Goal: Transaction & Acquisition: Complete application form

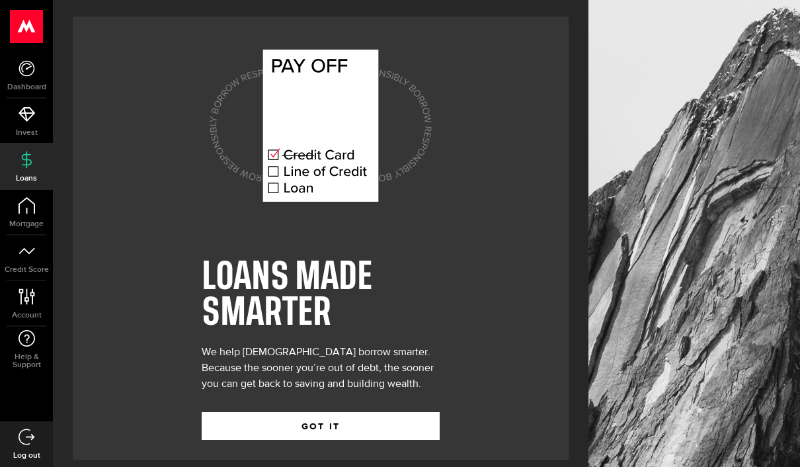
scroll to position [47, 0]
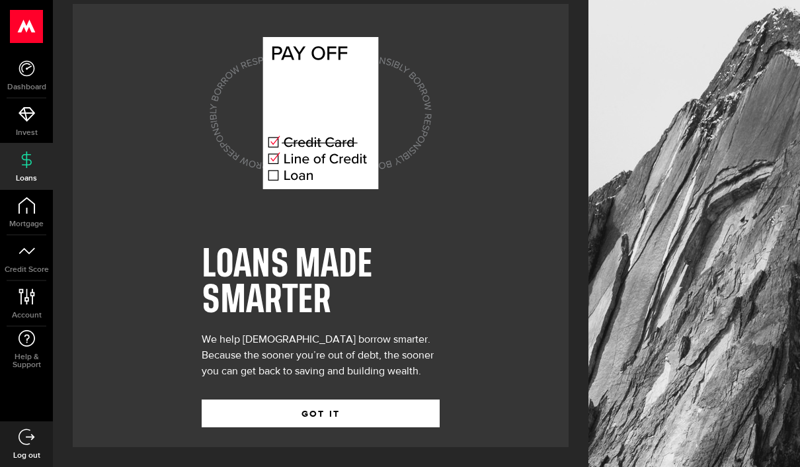
click at [399, 405] on button "GOT IT" at bounding box center [321, 413] width 238 height 28
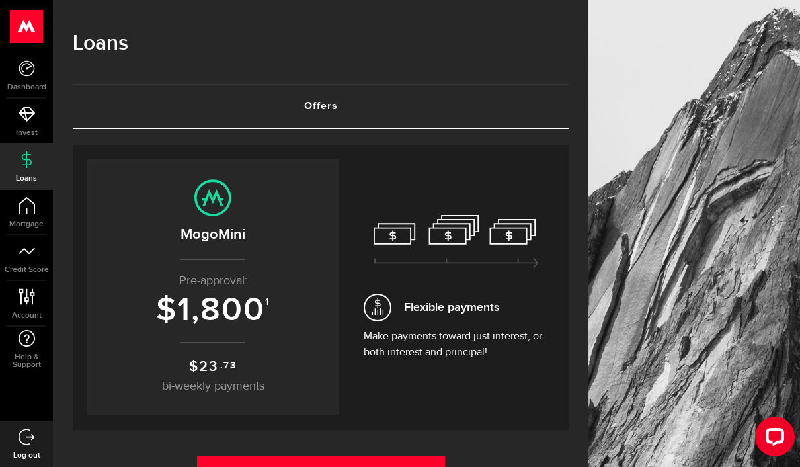
click at [384, 466] on html ".ahcls-1,.ahcls-11,.ahcls-3,.ahcls-4{fill:#fff}.ahcls-1{fill-opacity:0}.ahcls-2…" at bounding box center [400, 233] width 800 height 467
click at [379, 466] on link "Get Started" at bounding box center [321, 470] width 248 height 28
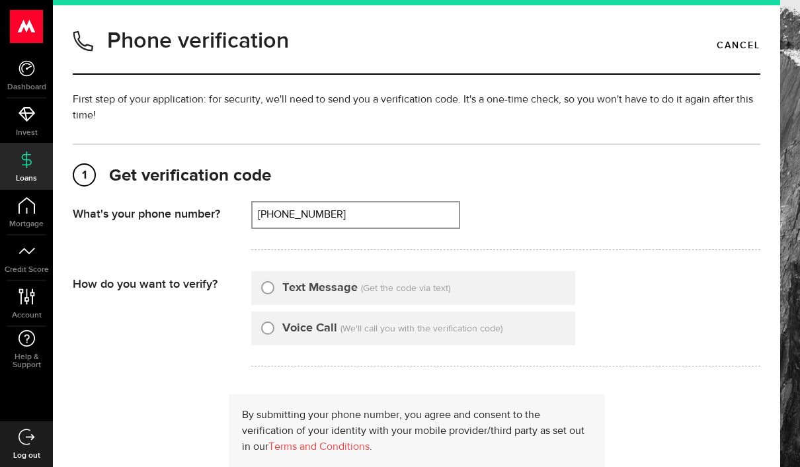
click at [407, 304] on div "Text Message (Get the code via text)" at bounding box center [413, 288] width 324 height 34
click at [372, 223] on input "(647) 557-0049" at bounding box center [356, 214] width 206 height 25
type input "6475570049"
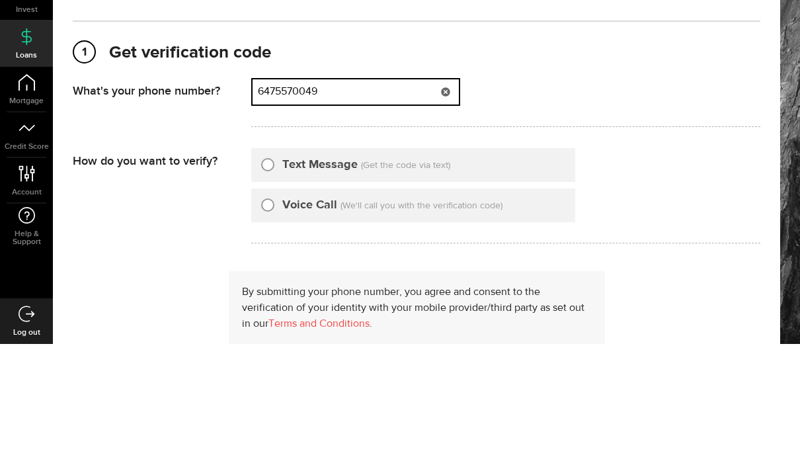
click at [272, 279] on input "Text Message" at bounding box center [267, 285] width 13 height 13
radio input "true"
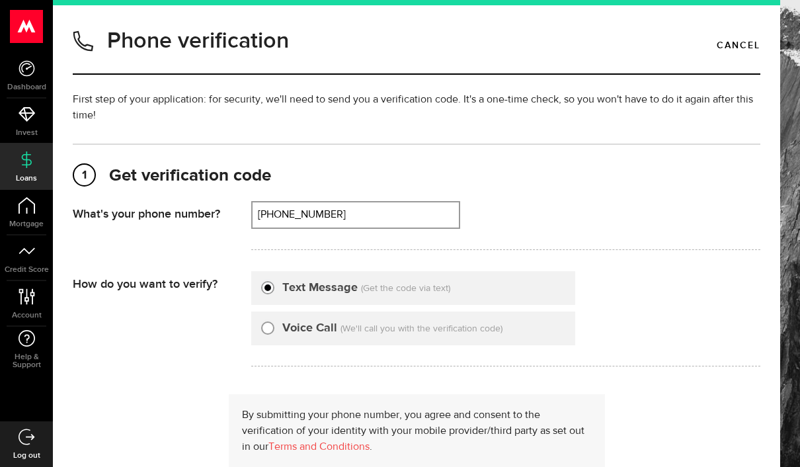
click at [414, 202] on input "(647) 557-0049" at bounding box center [356, 214] width 206 height 25
type input "6475570049"
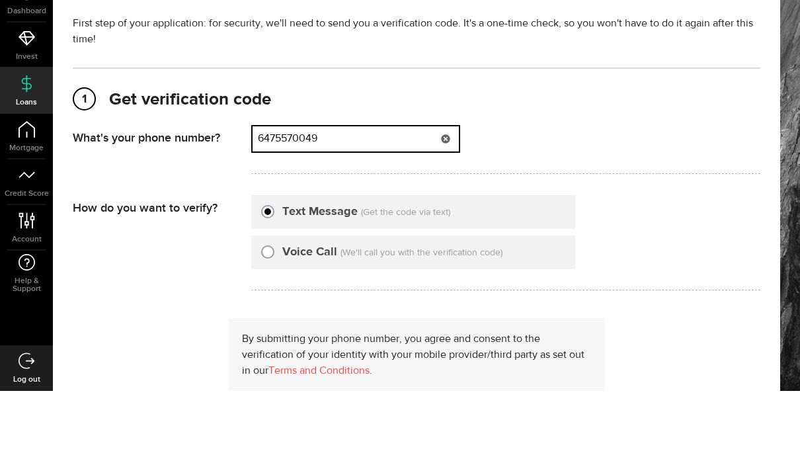
click at [450, 210] on icon at bounding box center [445, 215] width 11 height 11
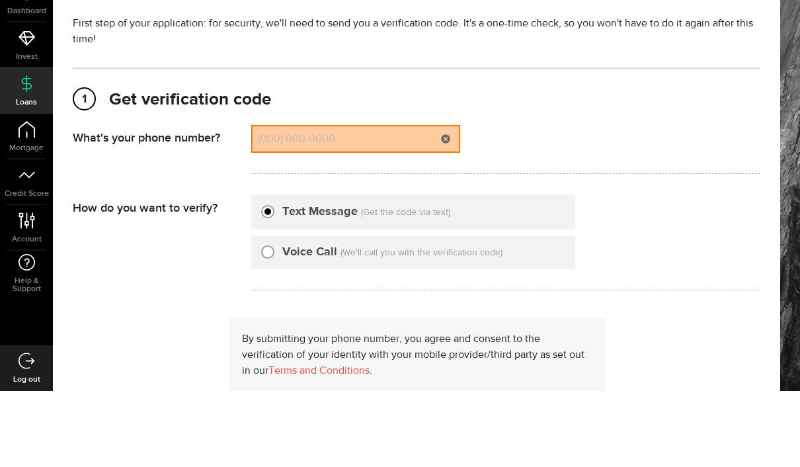
click at [446, 202] on div at bounding box center [446, 214] width 26 height 25
click at [383, 202] on input "(000) 000-0000" at bounding box center [356, 214] width 206 height 25
click at [690, 201] on div "That doesn't look like a valid phone number. Try again? 3652934024 (000) 000-00…" at bounding box center [505, 225] width 509 height 49
type input "(365) 293-4024"
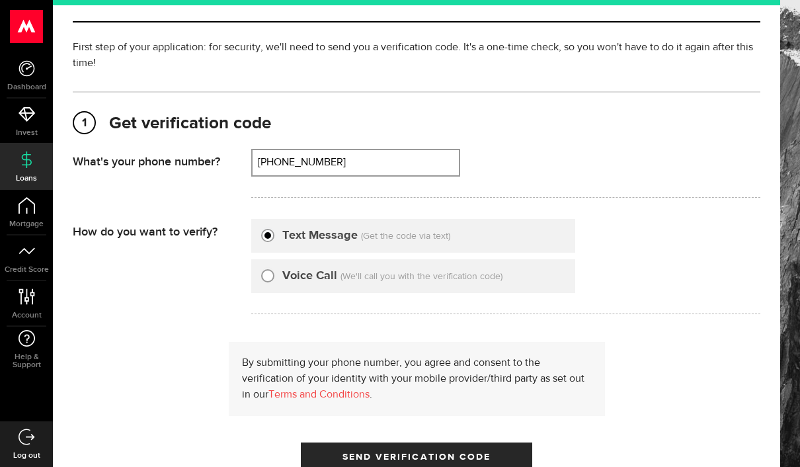
scroll to position [53, 0]
click at [498, 442] on button "Send Verification Code" at bounding box center [416, 456] width 231 height 28
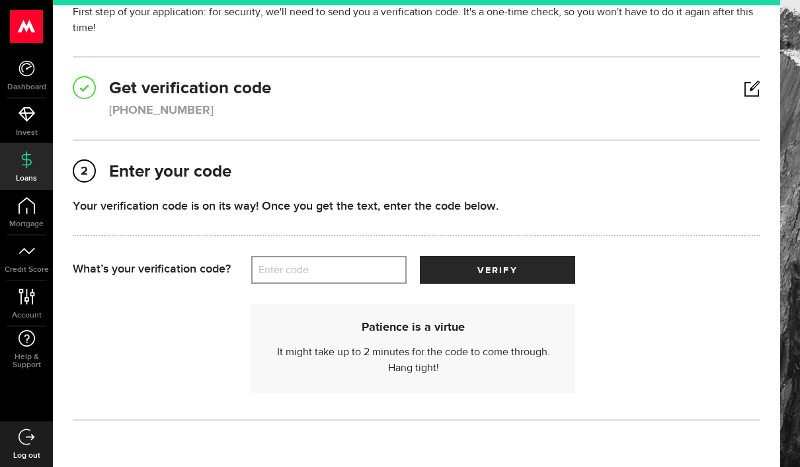
scroll to position [88, 0]
click at [337, 256] on label "Enter code" at bounding box center [328, 269] width 155 height 27
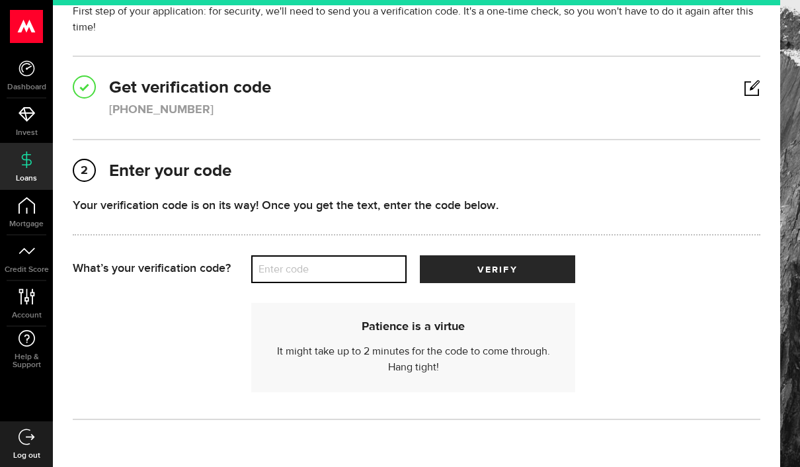
click at [337, 255] on input "Enter code" at bounding box center [328, 269] width 155 height 28
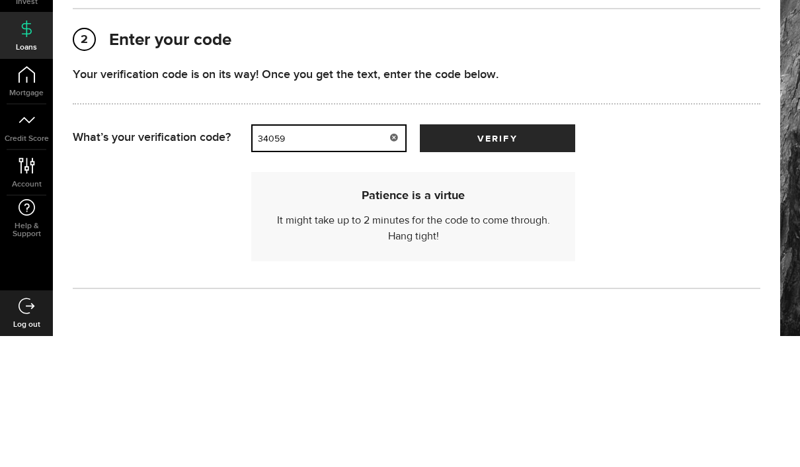
type input "34059"
click at [517, 265] on span "verify" at bounding box center [497, 269] width 40 height 9
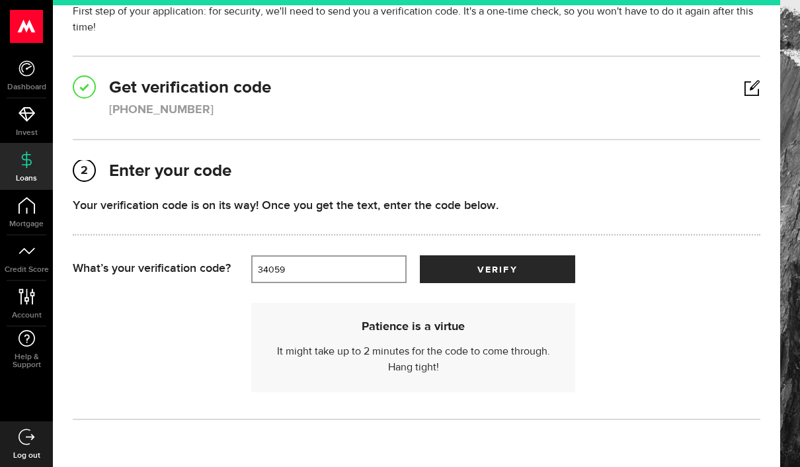
scroll to position [0, 0]
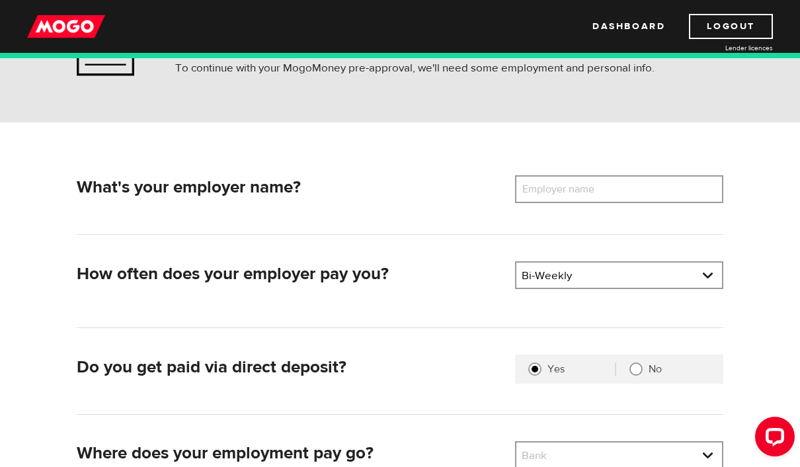
scroll to position [110, 0]
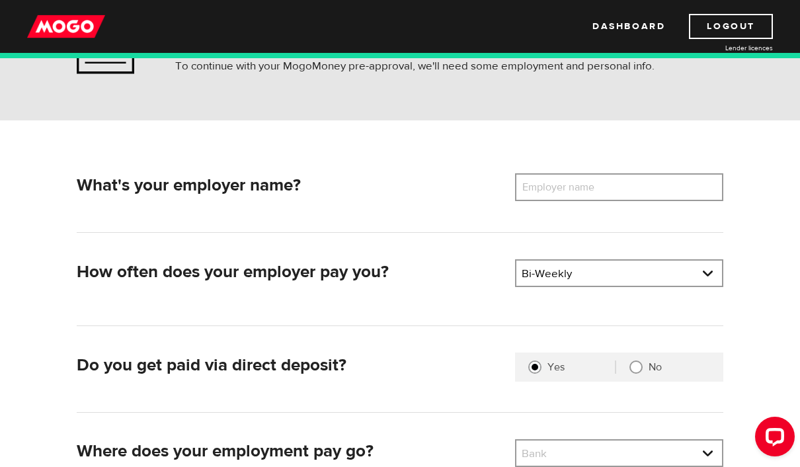
click at [605, 190] on label "Employer name" at bounding box center [568, 187] width 106 height 28
click at [605, 190] on input "Employer name" at bounding box center [619, 187] width 208 height 28
type input "A"
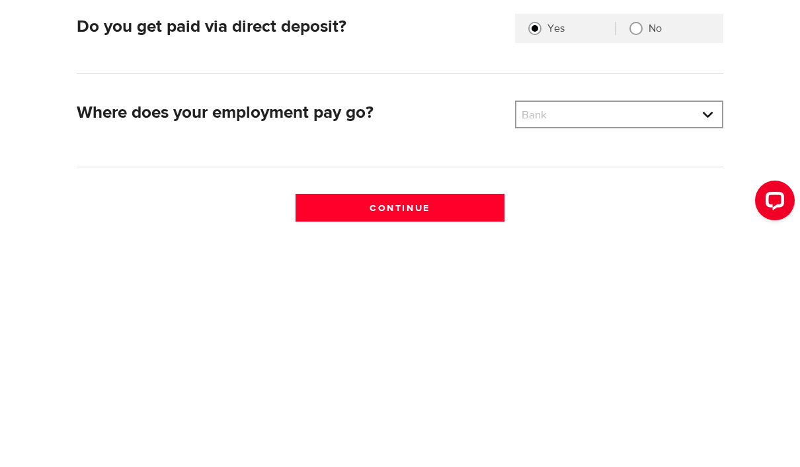
type input "James"
click at [627, 338] on select "Bank BMO / Bank of Montreal CIBC / Canadian Imperial Bank of Commerce CWB / Can…" at bounding box center [620, 352] width 206 height 28
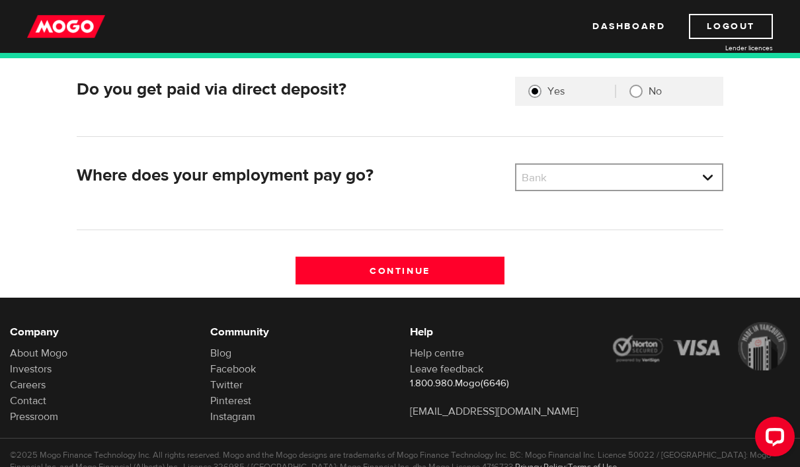
select select "2"
click at [472, 274] on input "Continue" at bounding box center [400, 271] width 208 height 28
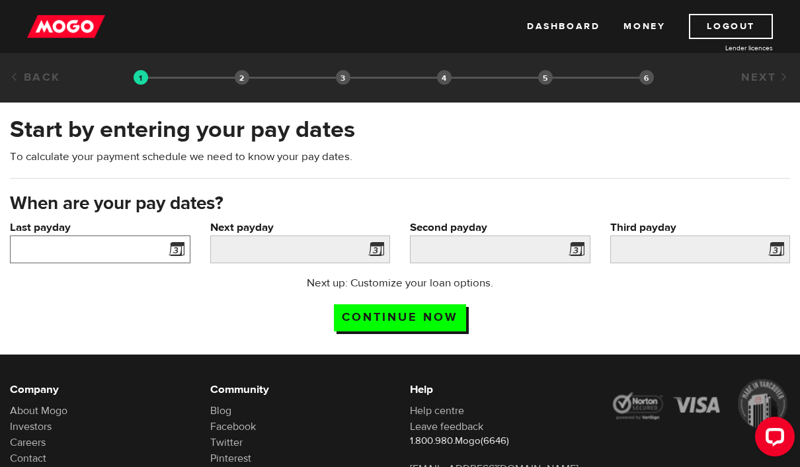
click at [145, 256] on input "Last payday" at bounding box center [100, 249] width 181 height 28
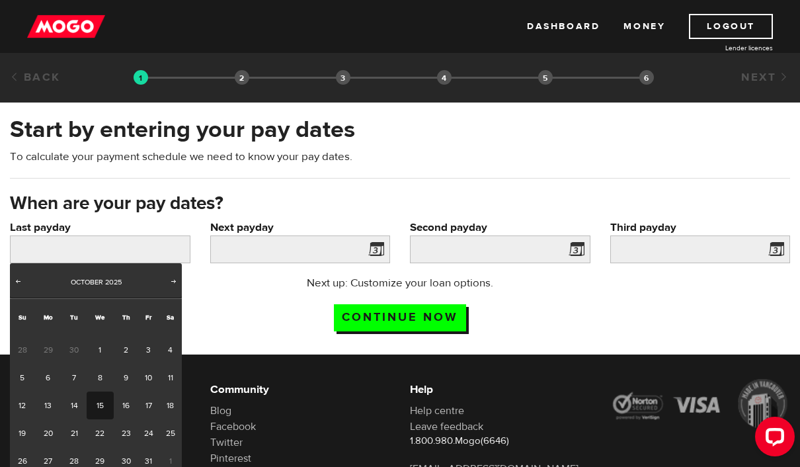
click at [157, 351] on link "3" at bounding box center [148, 350] width 21 height 28
type input "2025/10/03"
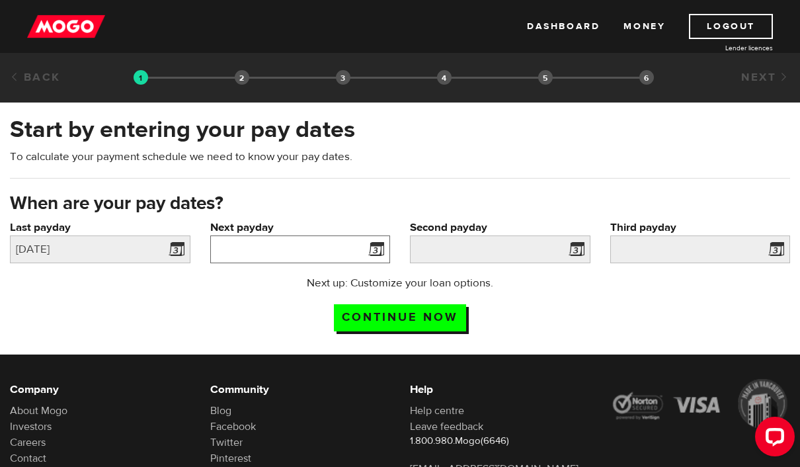
click at [323, 239] on input "Next payday" at bounding box center [300, 249] width 181 height 28
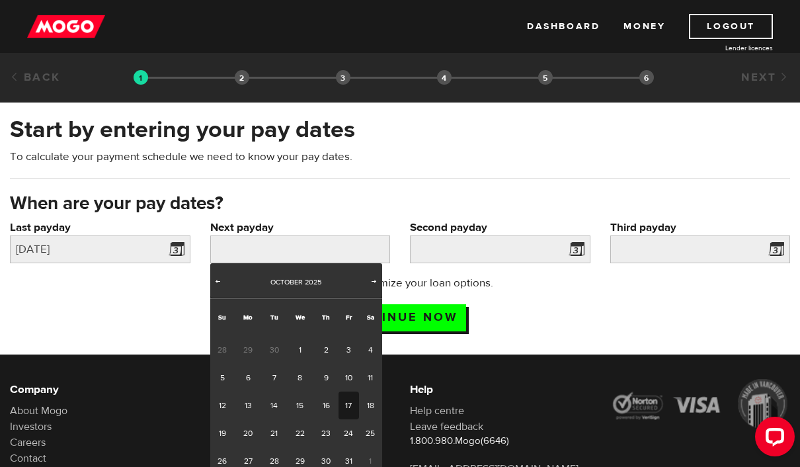
click at [356, 407] on link "17" at bounding box center [349, 406] width 21 height 28
type input "2025/10/17"
type input "2025/10/31"
type input "2025/11/14"
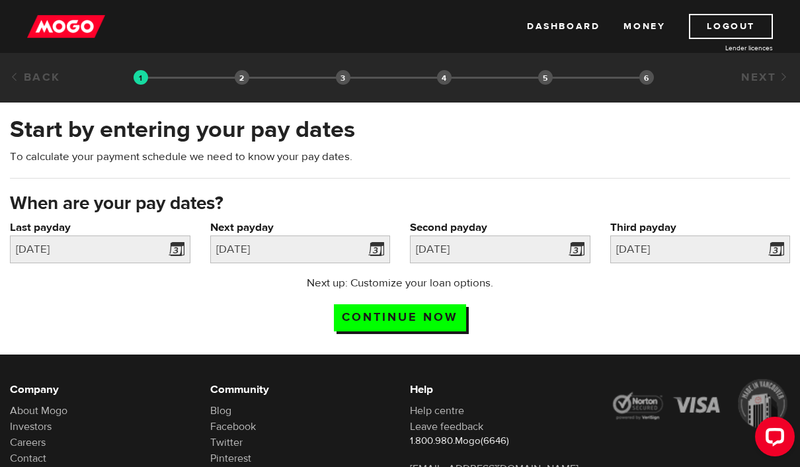
click at [423, 327] on input "Continue now" at bounding box center [400, 317] width 132 height 27
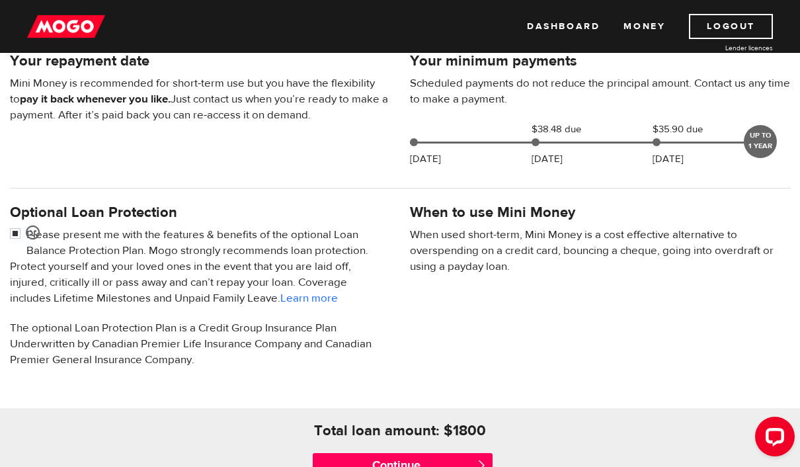
scroll to position [305, 0]
click at [379, 466] on input "Continue" at bounding box center [403, 465] width 181 height 26
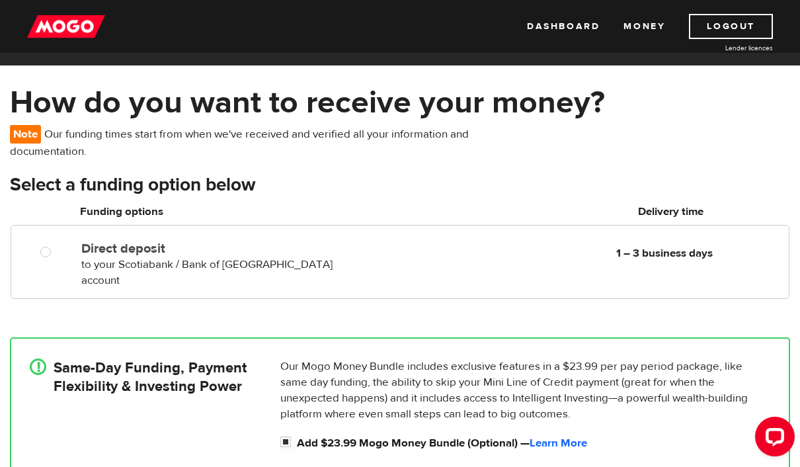
scroll to position [32, 0]
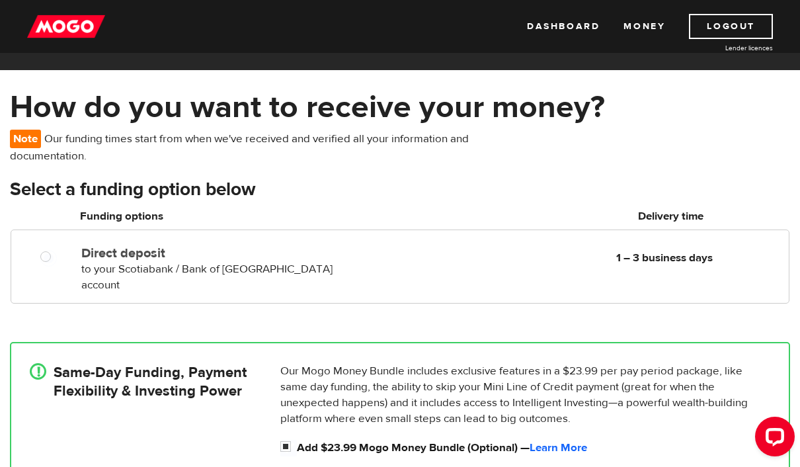
click at [423, 270] on div "Direct deposit to your Scotiabank / Bank of Nova Scotia account Delivery in 1 –…" at bounding box center [432, 266] width 713 height 53
radio input "true"
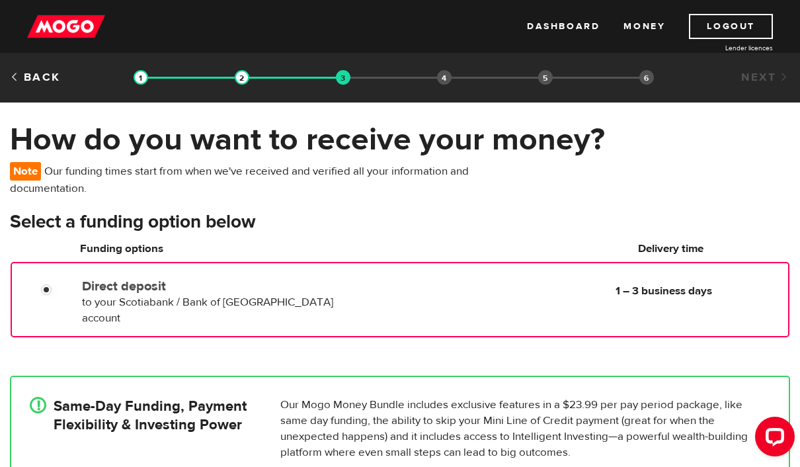
scroll to position [4, 0]
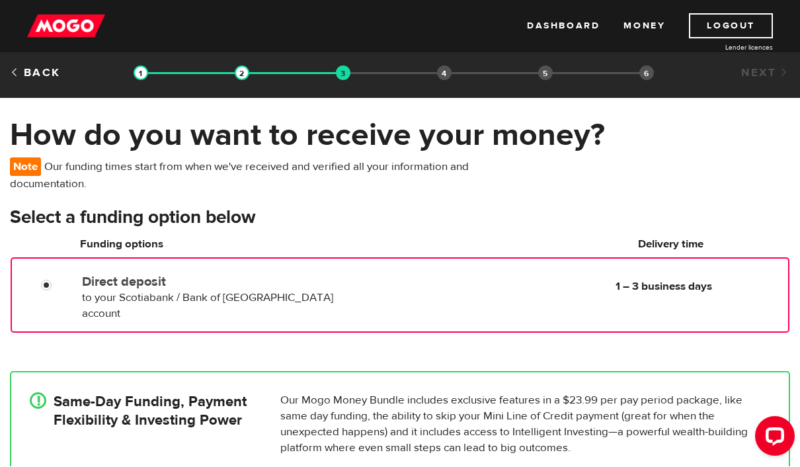
click at [366, 393] on p "Our Mogo Money Bundle includes exclusive features in a $23.99 per pay period pa…" at bounding box center [525, 424] width 490 height 63
click at [370, 393] on p "Our Mogo Money Bundle includes exclusive features in a $23.99 per pay period pa…" at bounding box center [525, 424] width 490 height 63
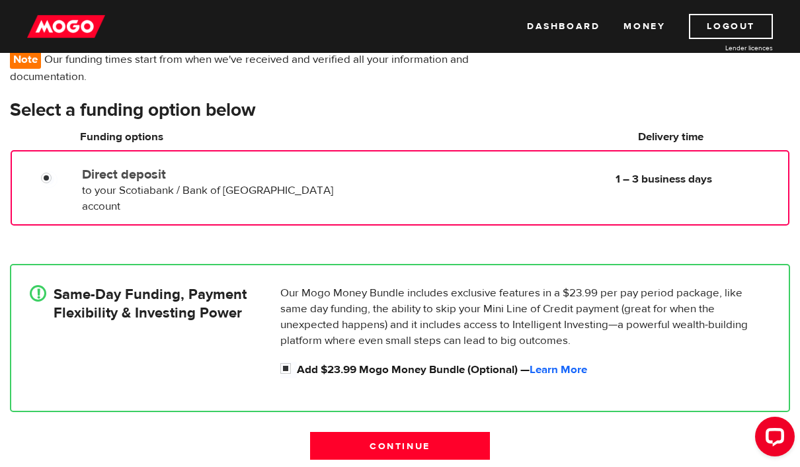
scroll to position [128, 0]
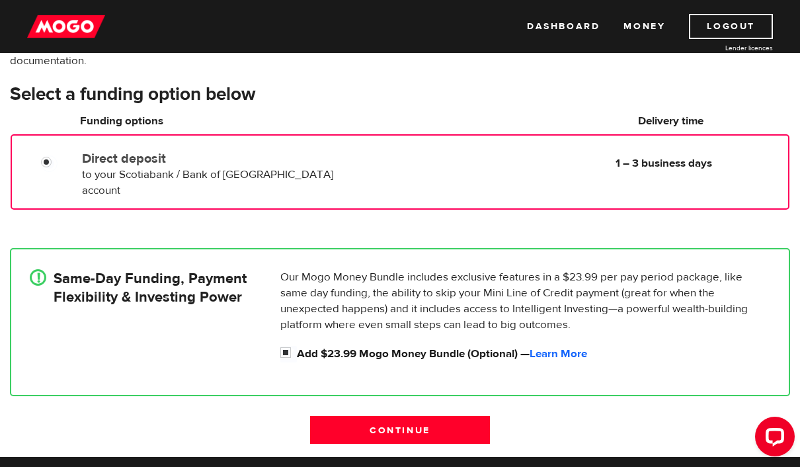
click at [417, 424] on input "Continue" at bounding box center [400, 430] width 181 height 28
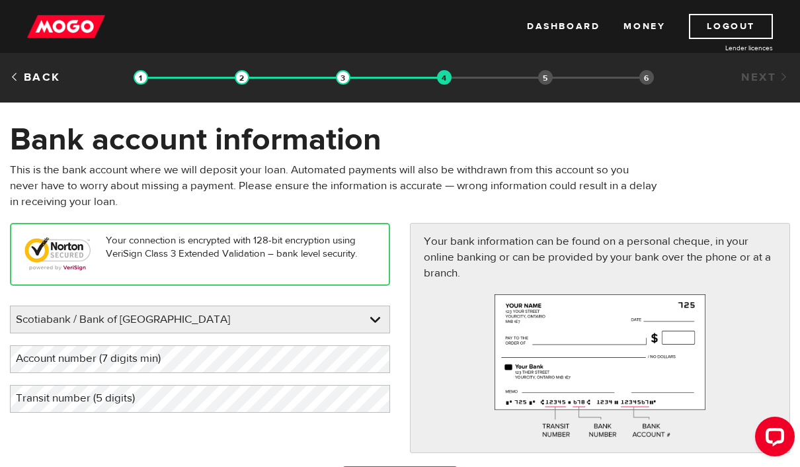
click at [341, 311] on select "BMO / Bank of Montreal CIBC / Canadian Imperial Bank of Commerce CWB / Canadian…" at bounding box center [200, 320] width 379 height 28
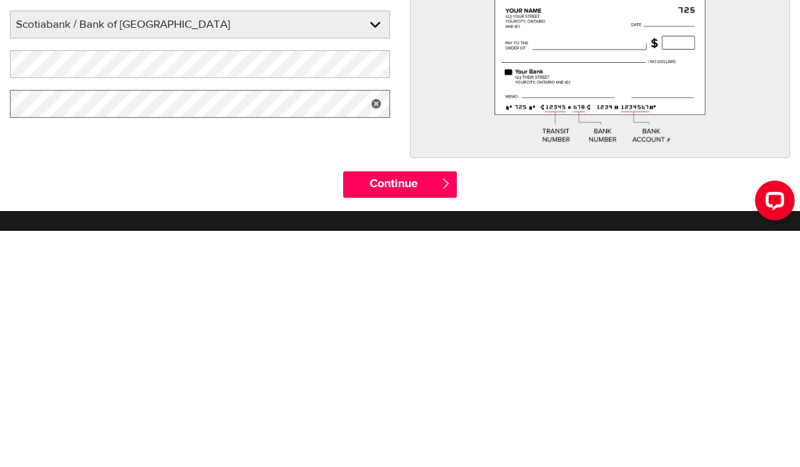
scroll to position [61, 0]
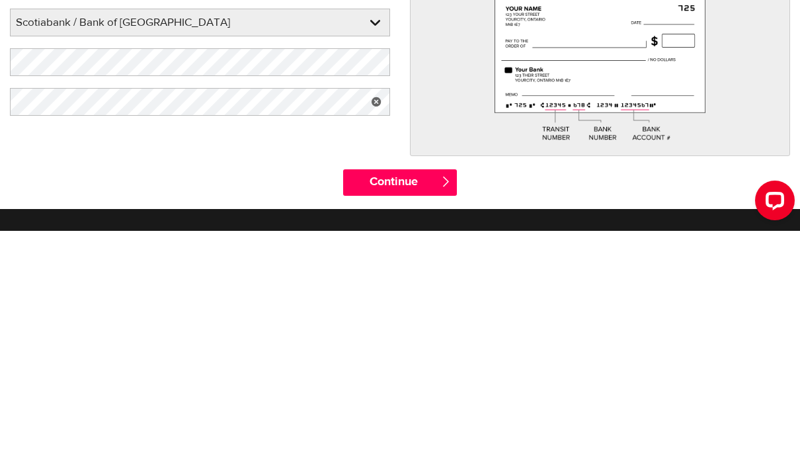
click at [424, 405] on input "Continue" at bounding box center [400, 418] width 114 height 26
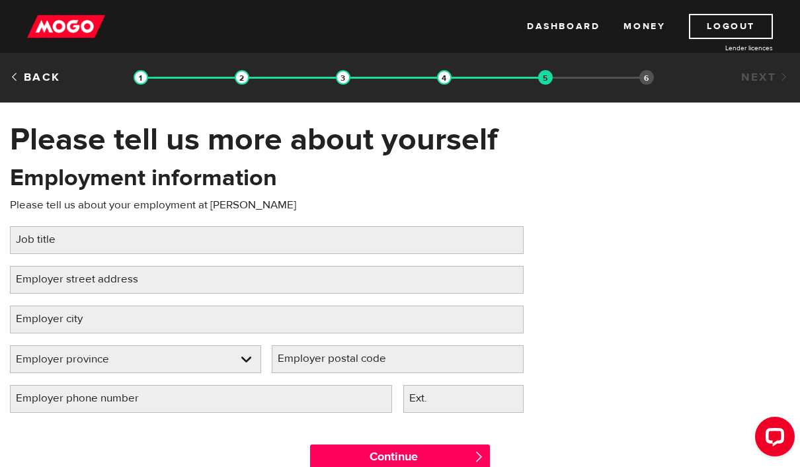
scroll to position [7, 0]
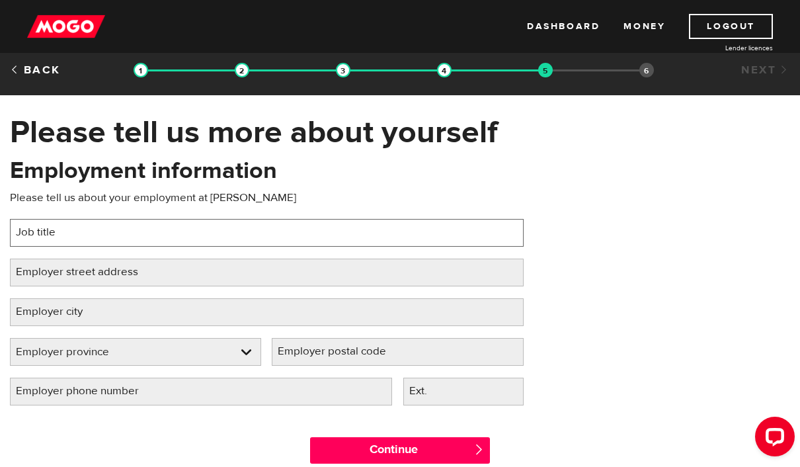
click at [340, 243] on input "Job title" at bounding box center [267, 233] width 514 height 28
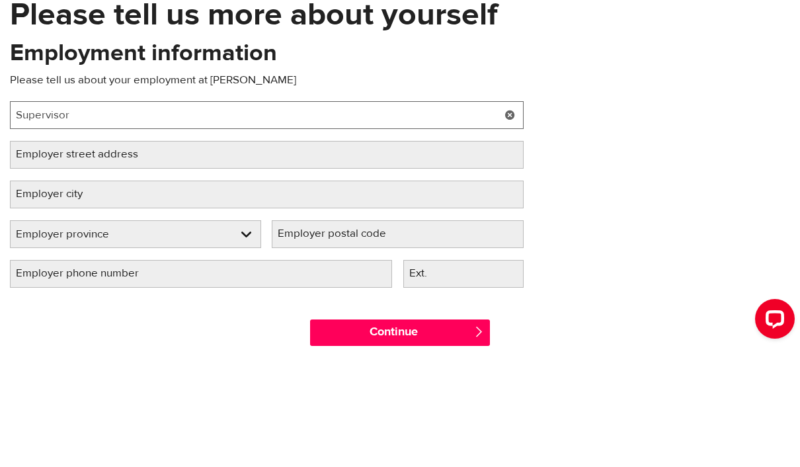
type input "Supervisor"
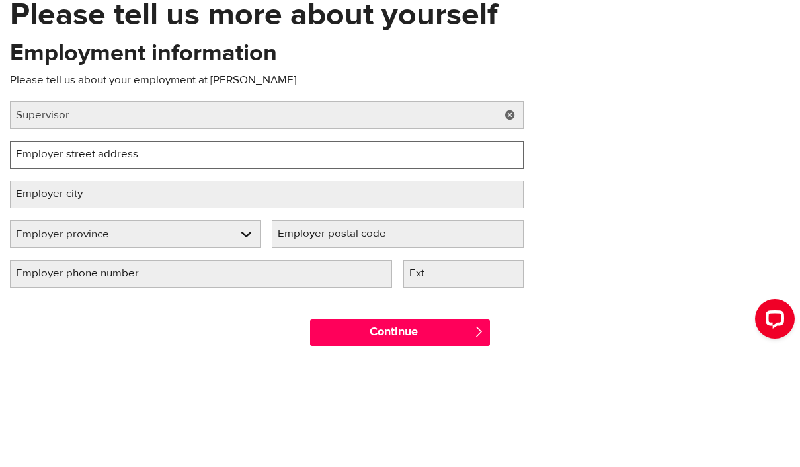
click at [325, 259] on input "Employer street address" at bounding box center [267, 273] width 514 height 28
type input "[STREET_ADDRESS][PERSON_NAME]"
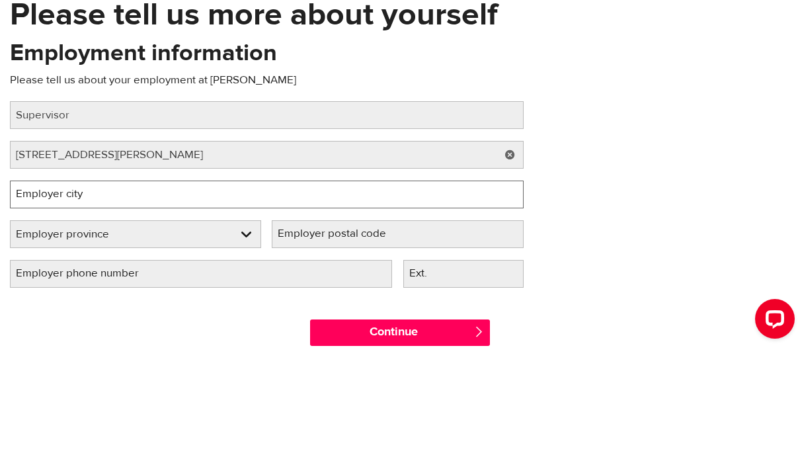
click at [253, 298] on input "Employer city" at bounding box center [267, 312] width 514 height 28
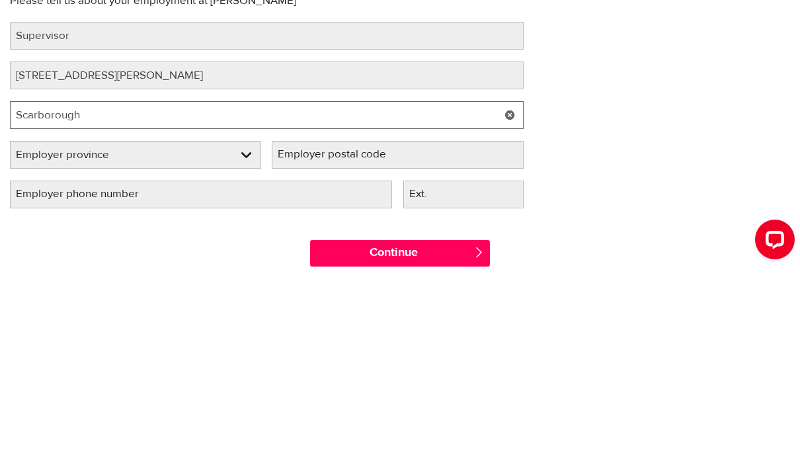
type input "Scarborough"
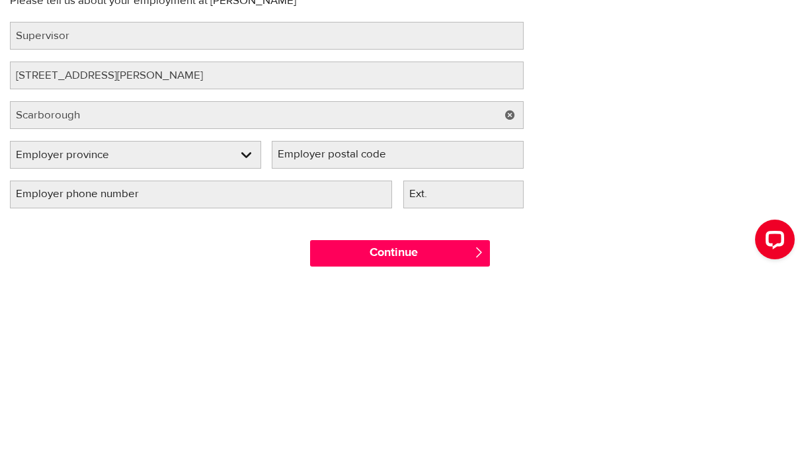
click at [196, 339] on select "Employer province [GEOGRAPHIC_DATA] [GEOGRAPHIC_DATA] [GEOGRAPHIC_DATA] [GEOGRA…" at bounding box center [136, 353] width 250 height 28
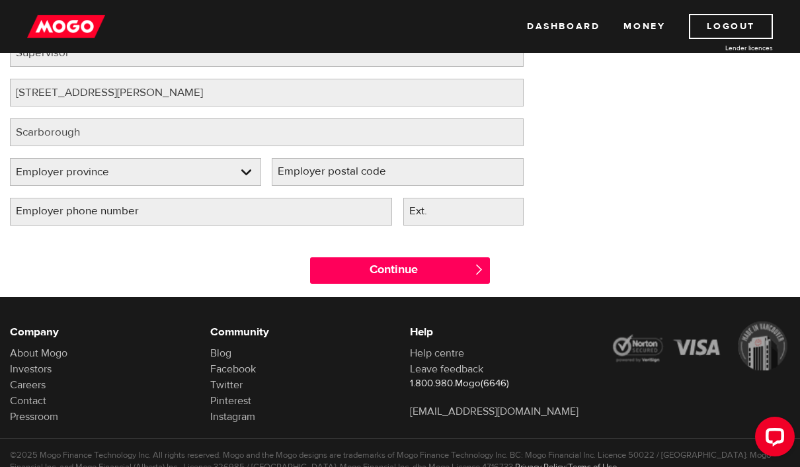
select select "ON"
click at [399, 181] on label "Employer postal code" at bounding box center [343, 171] width 142 height 27
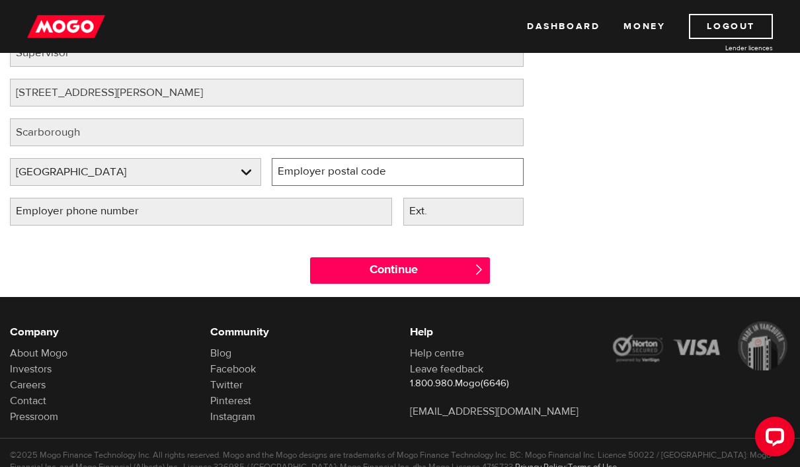
click at [399, 181] on input "Employer postal code" at bounding box center [397, 172] width 251 height 28
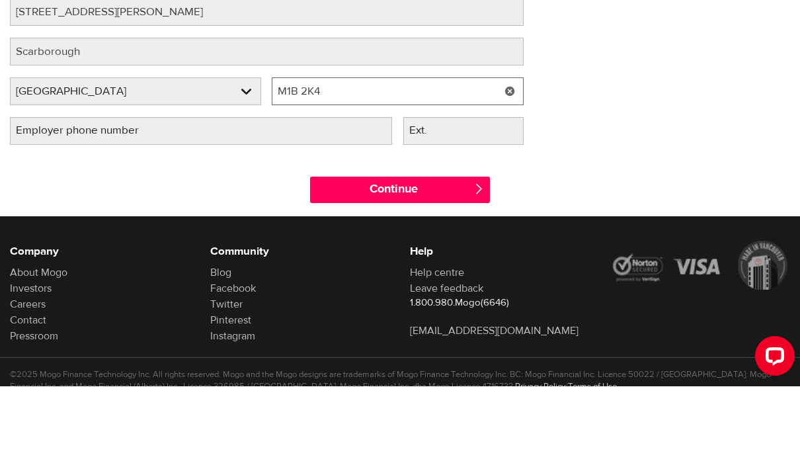
type input "M1B 2K4"
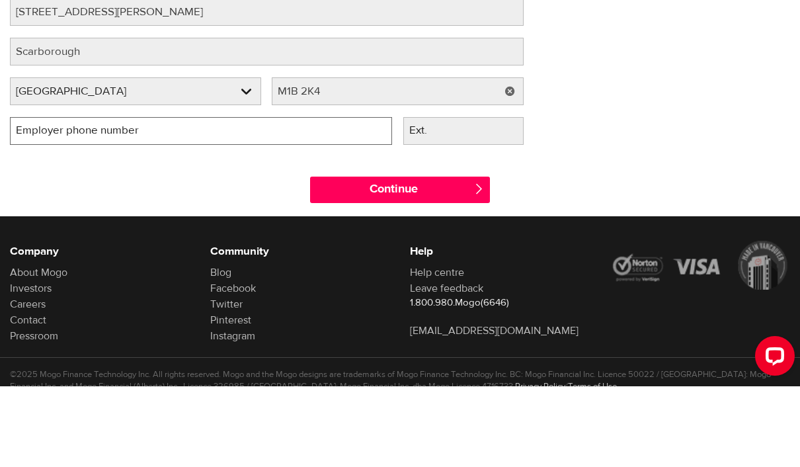
click at [329, 198] on input "Employer phone number" at bounding box center [201, 212] width 382 height 28
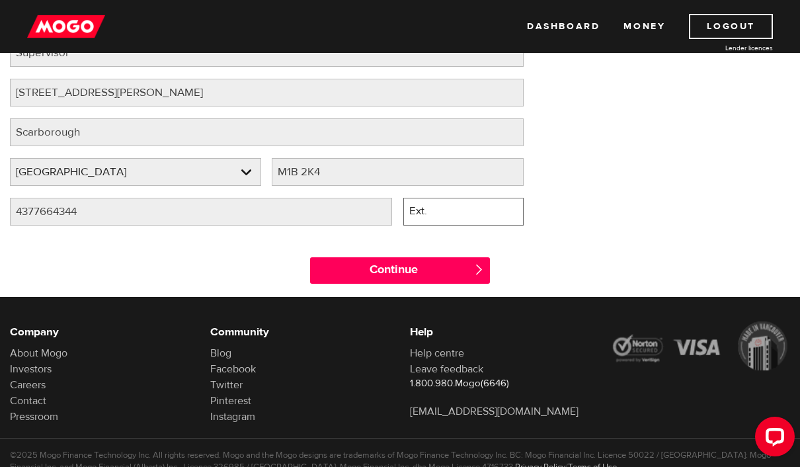
type input "[PHONE_NUMBER]"
click at [399, 276] on input "Continue" at bounding box center [400, 270] width 181 height 26
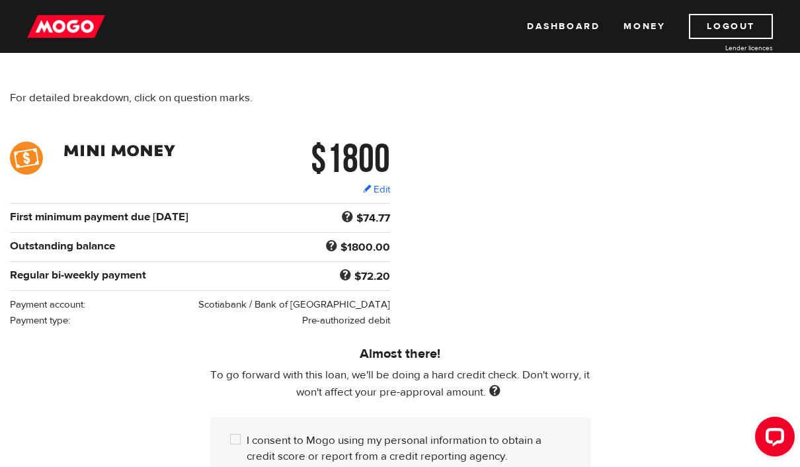
scroll to position [140, 0]
click at [240, 444] on input "I consent to Mogo using my personal information to obtain a credit score or rep…" at bounding box center [238, 440] width 17 height 17
checkbox input "true"
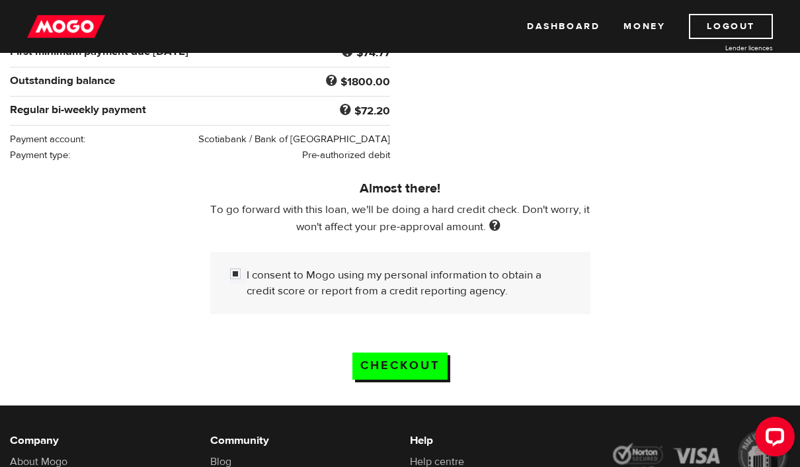
scroll to position [321, 0]
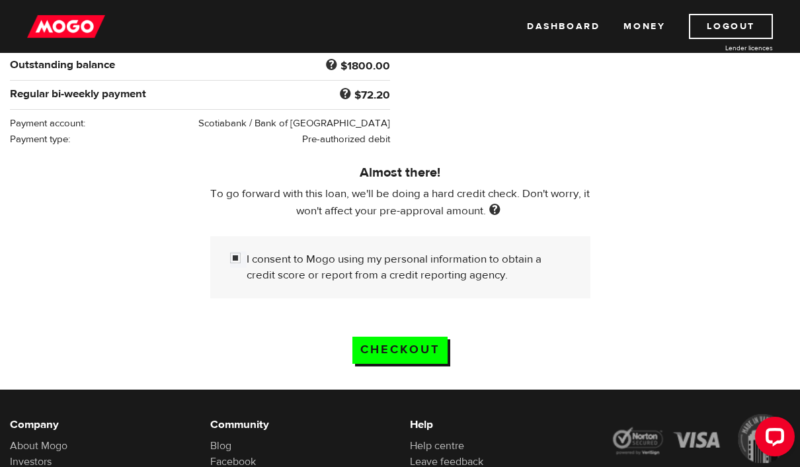
click at [411, 360] on input "Checkout" at bounding box center [399, 350] width 95 height 27
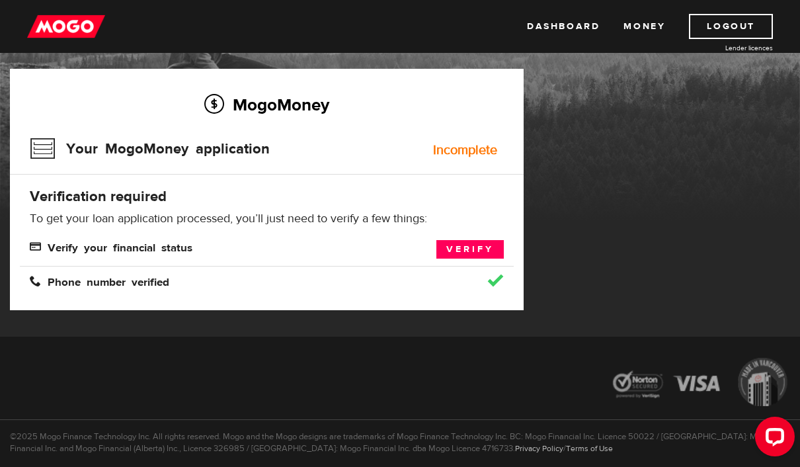
scroll to position [78, 0]
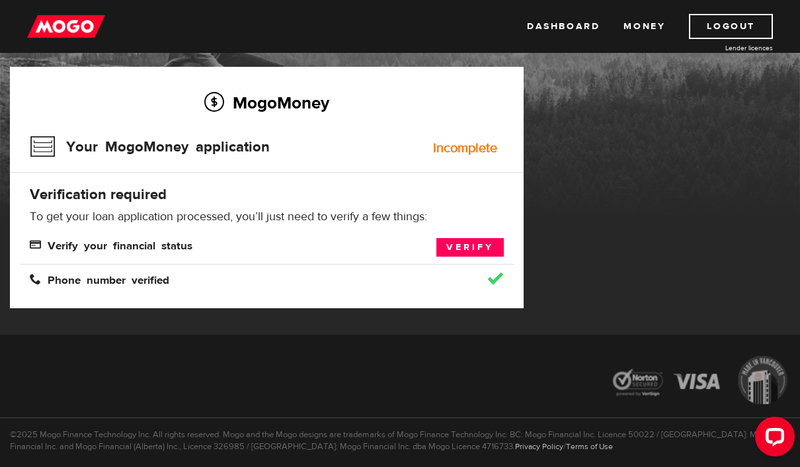
click at [157, 255] on div "Verify your financial status Verify" at bounding box center [267, 247] width 494 height 19
click at [489, 253] on link "Verify" at bounding box center [469, 247] width 67 height 19
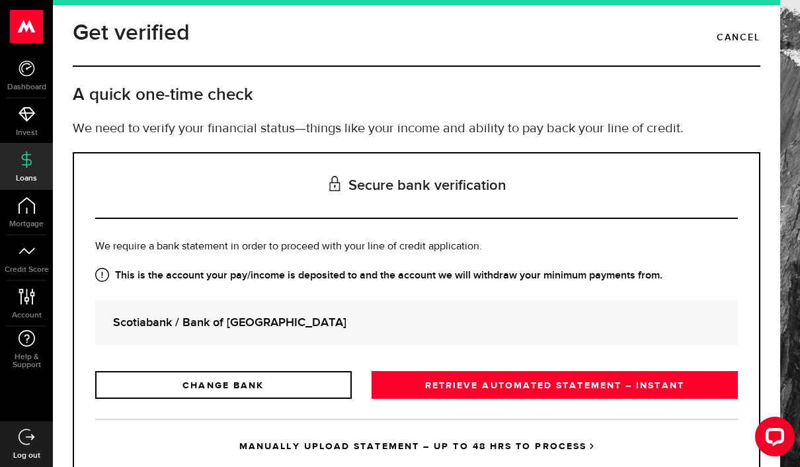
scroll to position [7, 0]
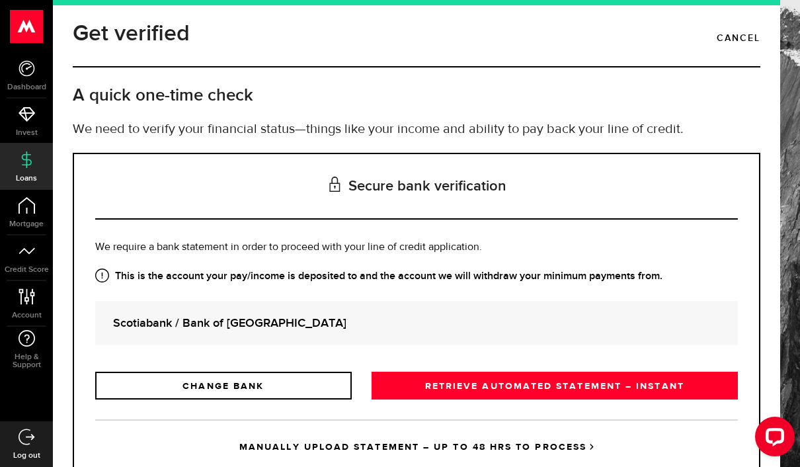
click at [624, 388] on link "RETRIEVE AUTOMATED STATEMENT – INSTANT" at bounding box center [555, 386] width 366 height 28
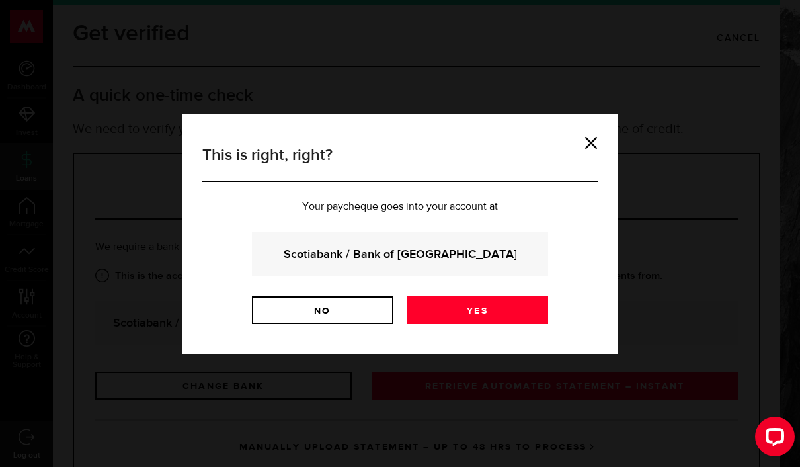
click at [502, 313] on link "Yes" at bounding box center [478, 310] width 142 height 28
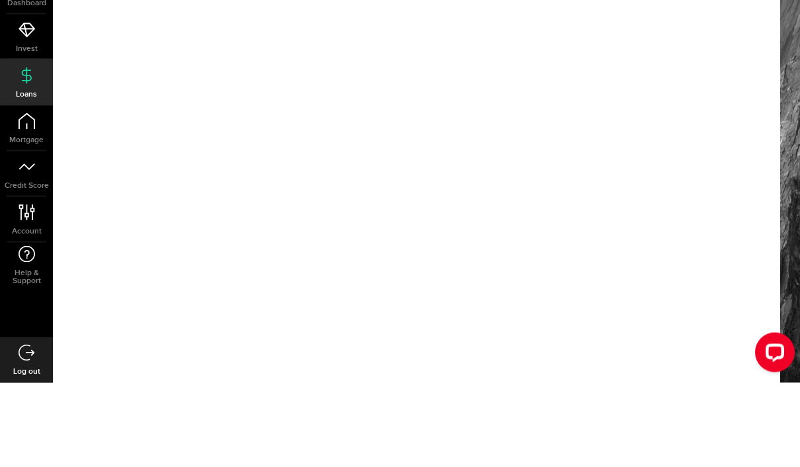
scroll to position [47, 0]
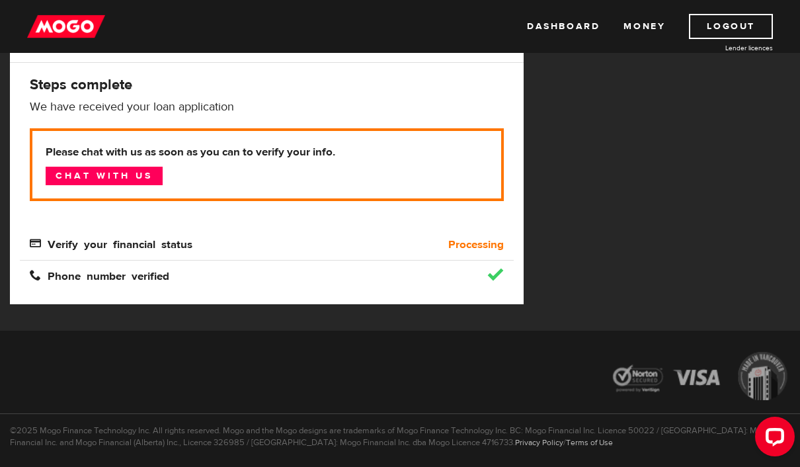
scroll to position [186, 0]
